Goal: Task Accomplishment & Management: Complete application form

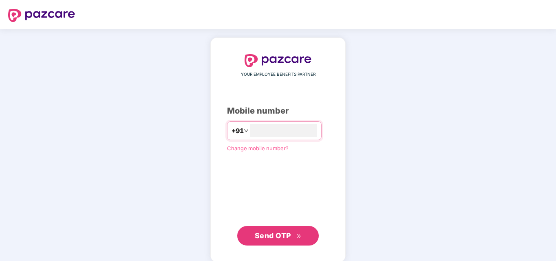
type input "**********"
click at [276, 237] on span "Send OTP" at bounding box center [273, 235] width 36 height 9
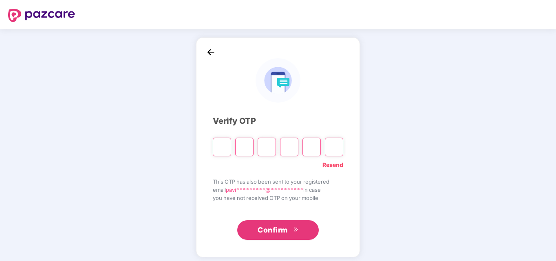
type input "*"
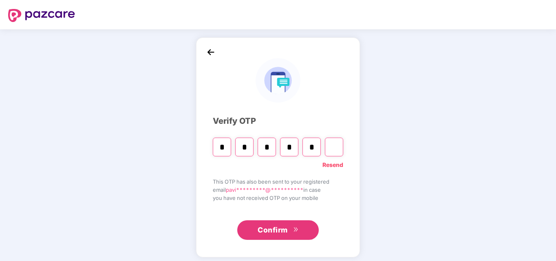
type input "*"
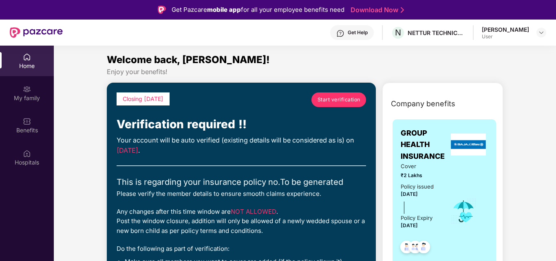
click at [348, 101] on span "Start verification" at bounding box center [338, 100] width 43 height 8
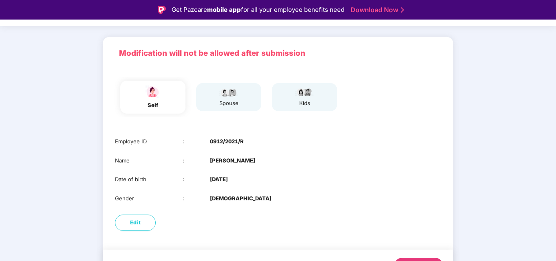
scroll to position [61, 0]
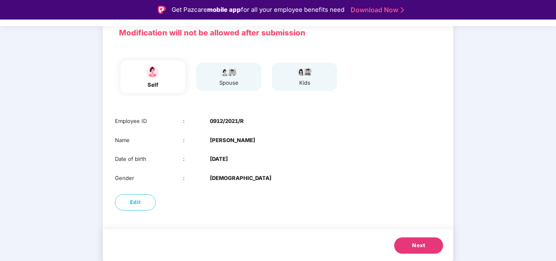
click at [414, 243] on span "Next" at bounding box center [418, 246] width 13 height 8
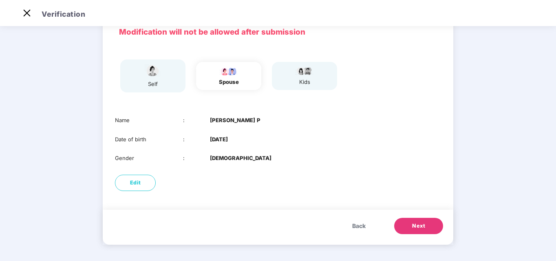
click at [416, 225] on span "Next" at bounding box center [418, 226] width 13 height 8
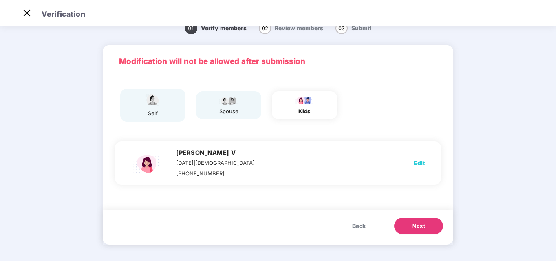
click at [414, 225] on span "Next" at bounding box center [418, 226] width 13 height 8
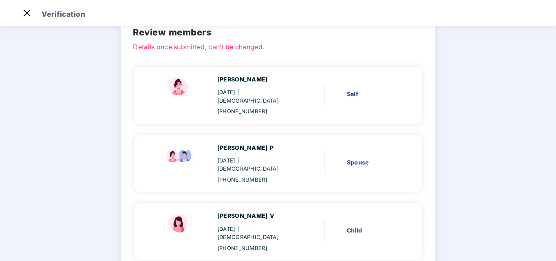
scroll to position [81, 0]
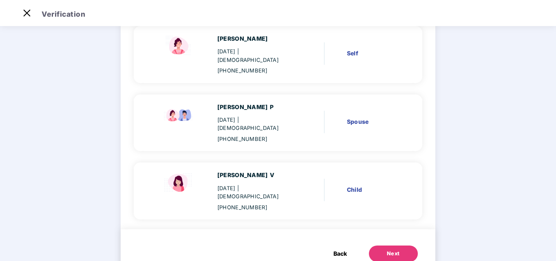
click at [390, 250] on div "Next" at bounding box center [393, 254] width 13 height 8
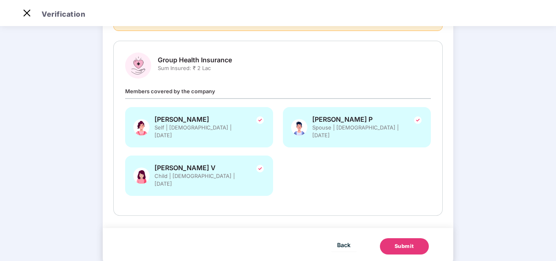
scroll to position [0, 0]
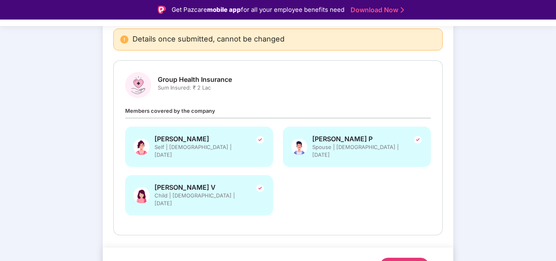
click at [209, 114] on div "Members covered by the company [PERSON_NAME] Self | [DEMOGRAPHIC_DATA] | [DATE]…" at bounding box center [278, 164] width 306 height 117
click at [391, 258] on button "Submit" at bounding box center [404, 266] width 49 height 16
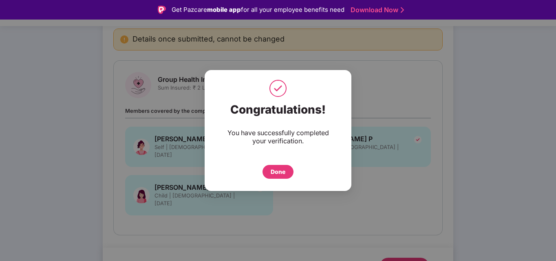
click at [280, 172] on div "Done" at bounding box center [278, 171] width 15 height 9
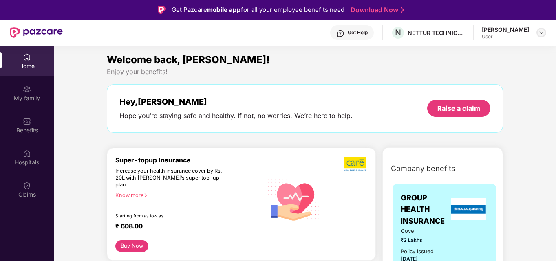
click at [544, 32] on img at bounding box center [541, 32] width 7 height 7
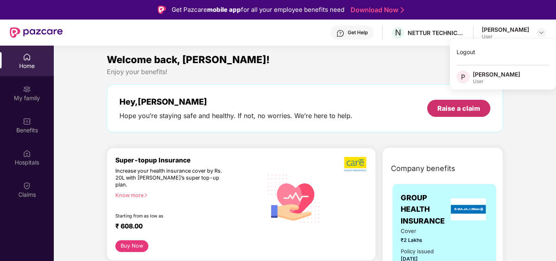
click at [450, 109] on div "Raise a claim" at bounding box center [458, 108] width 43 height 9
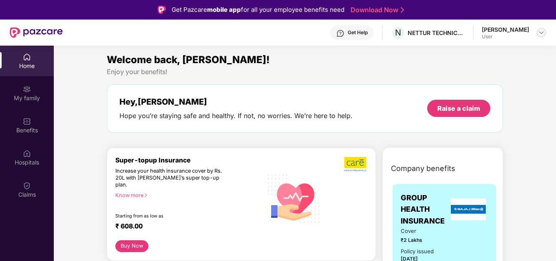
click at [543, 33] on img at bounding box center [541, 32] width 7 height 7
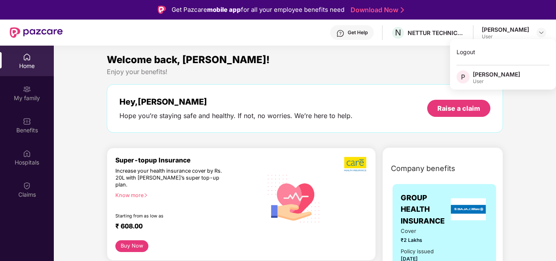
click at [326, 78] on div "Welcome back, Pavithra! Enjoy your benefits! Hey, Pavithra Hope you’re staying …" at bounding box center [304, 96] width 403 height 89
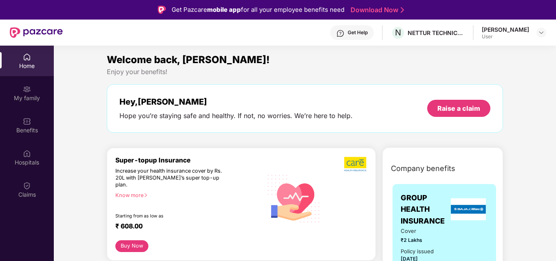
click at [505, 37] on div "User" at bounding box center [505, 36] width 47 height 7
click at [520, 31] on div "[PERSON_NAME]" at bounding box center [505, 30] width 47 height 8
click at [543, 29] on div at bounding box center [541, 33] width 10 height 10
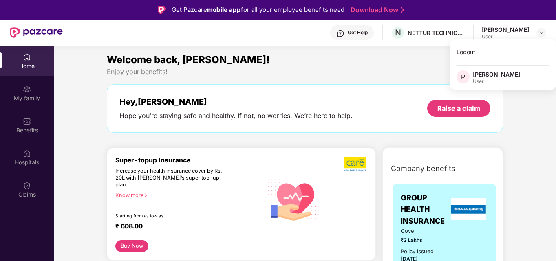
click at [509, 79] on div "P Pavithra K User" at bounding box center [503, 77] width 106 height 14
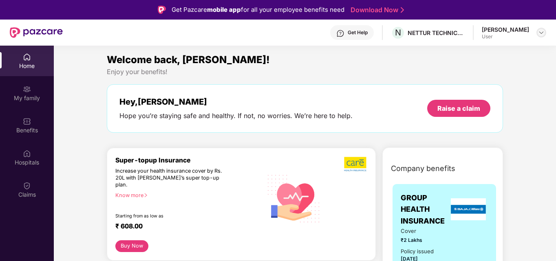
click at [539, 37] on div at bounding box center [541, 33] width 10 height 10
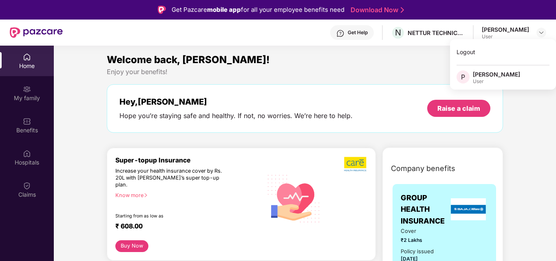
click at [483, 64] on div "Logout P Pavithra K User" at bounding box center [503, 64] width 106 height 51
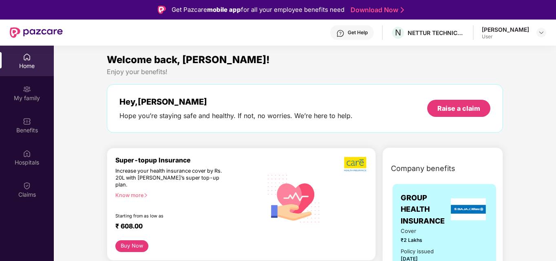
click at [526, 29] on div "[PERSON_NAME]" at bounding box center [505, 30] width 47 height 8
click at [527, 36] on div "User" at bounding box center [505, 36] width 47 height 7
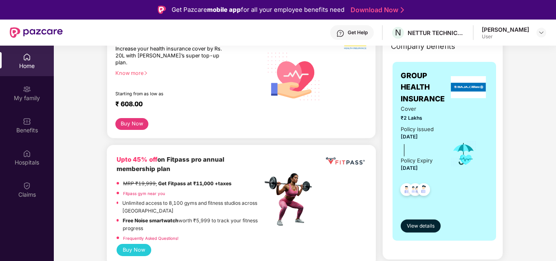
scroll to position [163, 0]
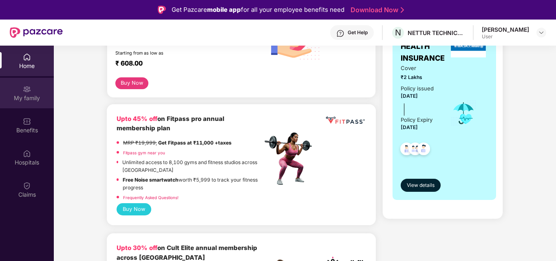
click at [20, 95] on div "My family" at bounding box center [27, 98] width 54 height 8
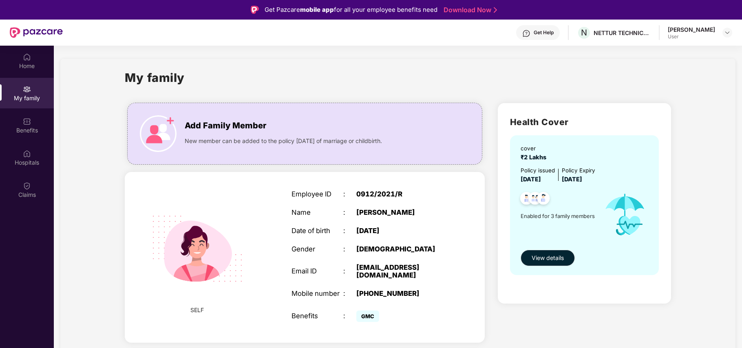
click at [475, 6] on link "Download Now" at bounding box center [468, 10] width 51 height 9
